Goal: Task Accomplishment & Management: Manage account settings

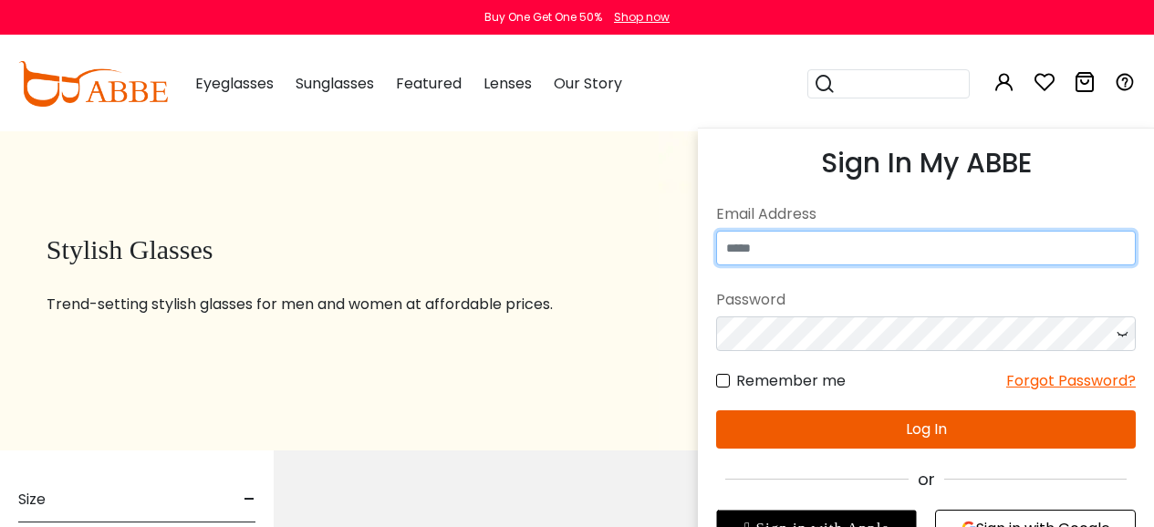
click at [968, 237] on input "email" at bounding box center [926, 248] width 420 height 35
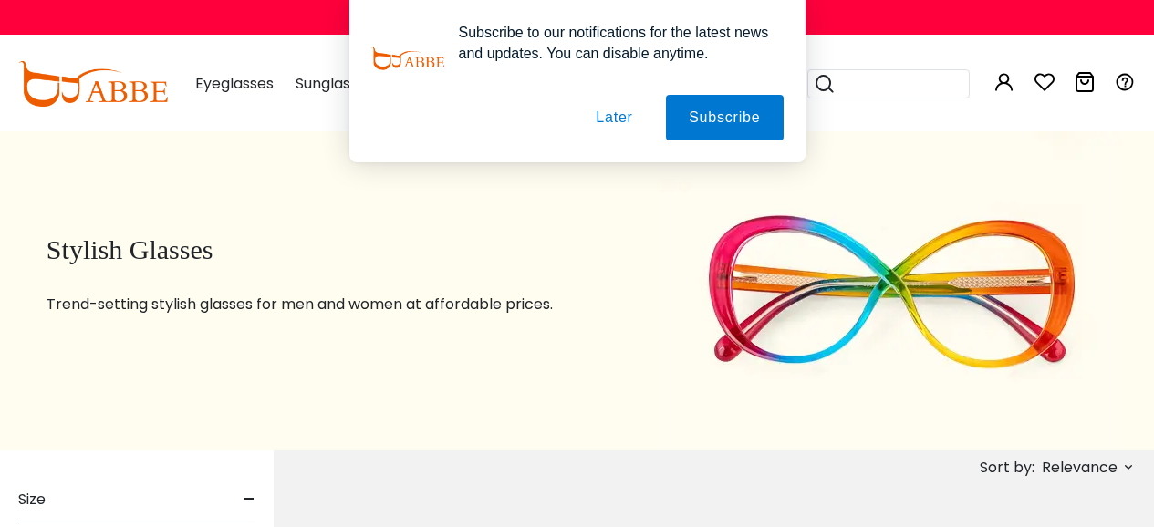
type input "*"
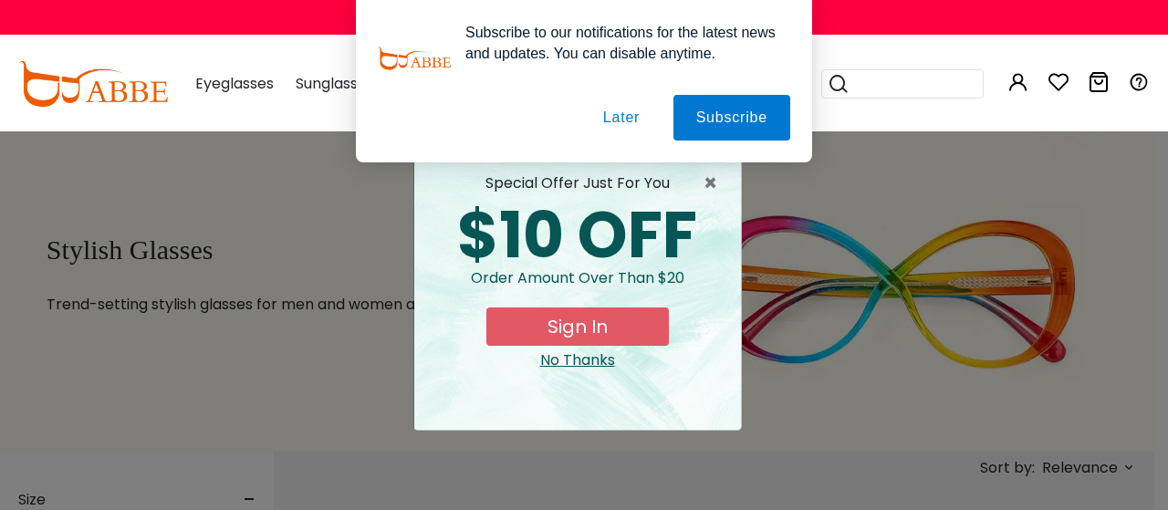
click at [624, 111] on button "Later" at bounding box center [621, 118] width 82 height 46
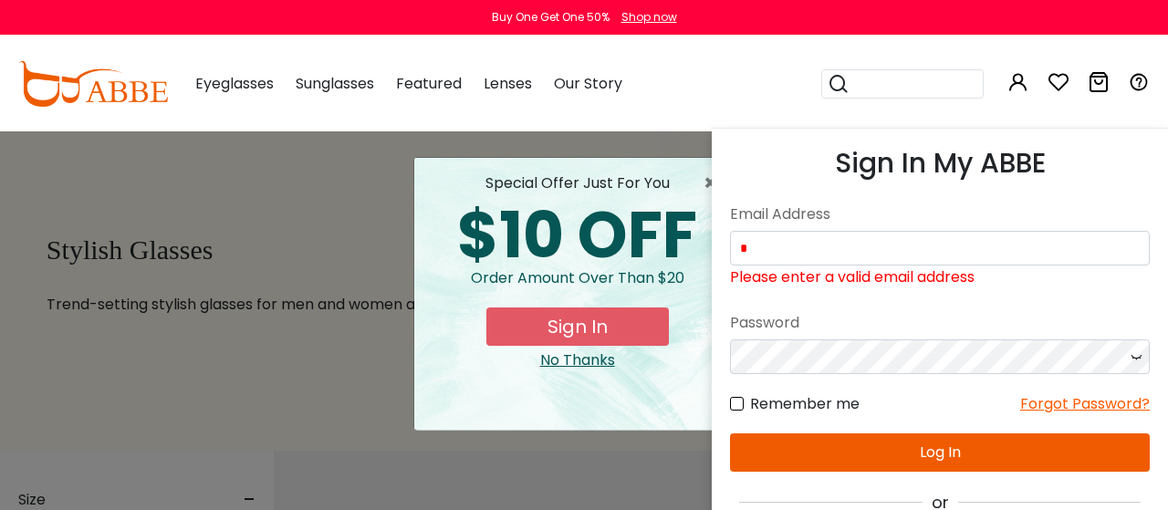
click at [1020, 84] on icon at bounding box center [1018, 82] width 22 height 22
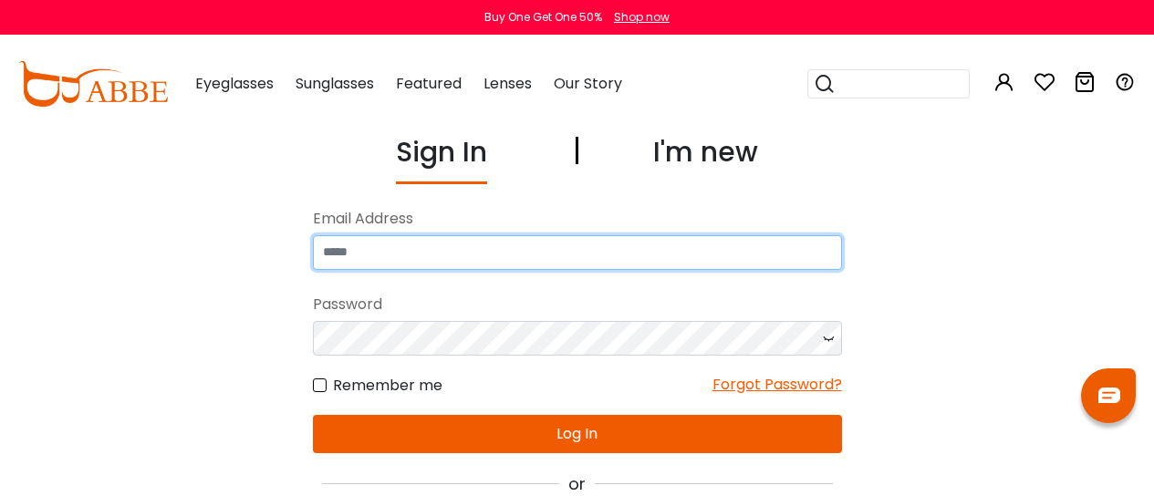
click at [662, 254] on input "email" at bounding box center [577, 252] width 529 height 35
type input "**********"
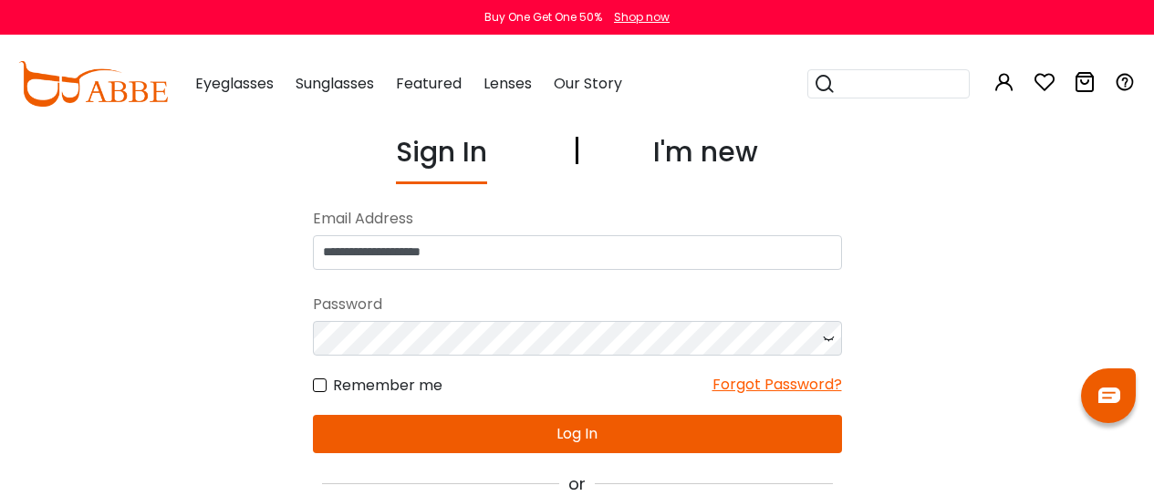
click at [505, 442] on button "Log In" at bounding box center [577, 434] width 529 height 38
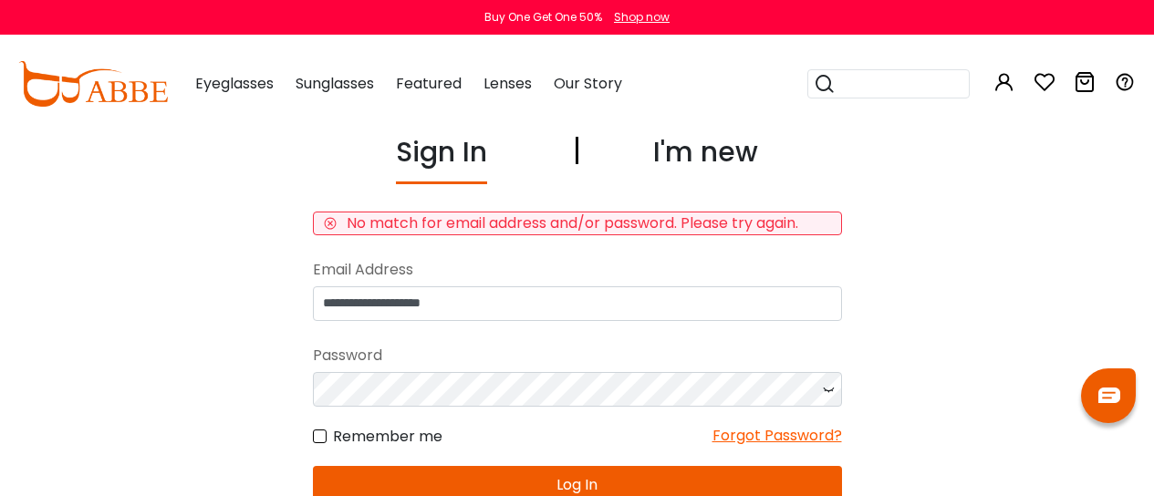
scroll to position [182, 0]
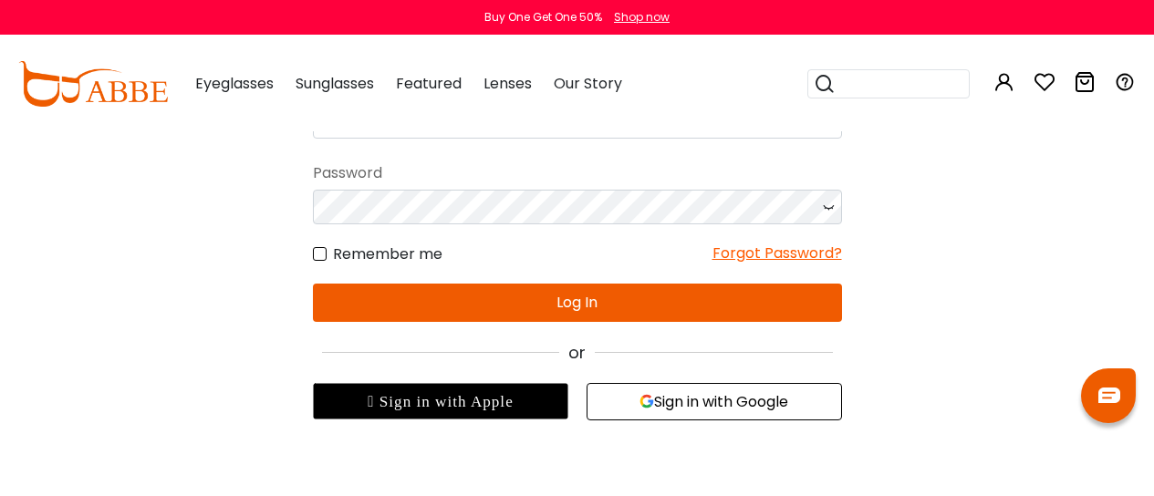
click at [640, 404] on icon "button" at bounding box center [647, 401] width 15 height 15
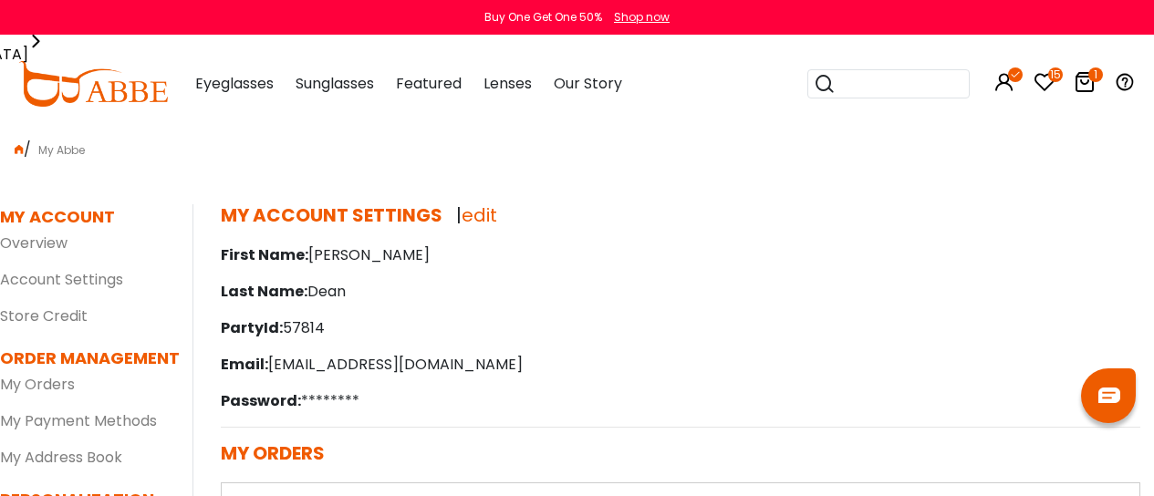
click at [603, 256] on p "First Name: [PERSON_NAME]" at bounding box center [681, 256] width 920 height 22
